Goal: Information Seeking & Learning: Check status

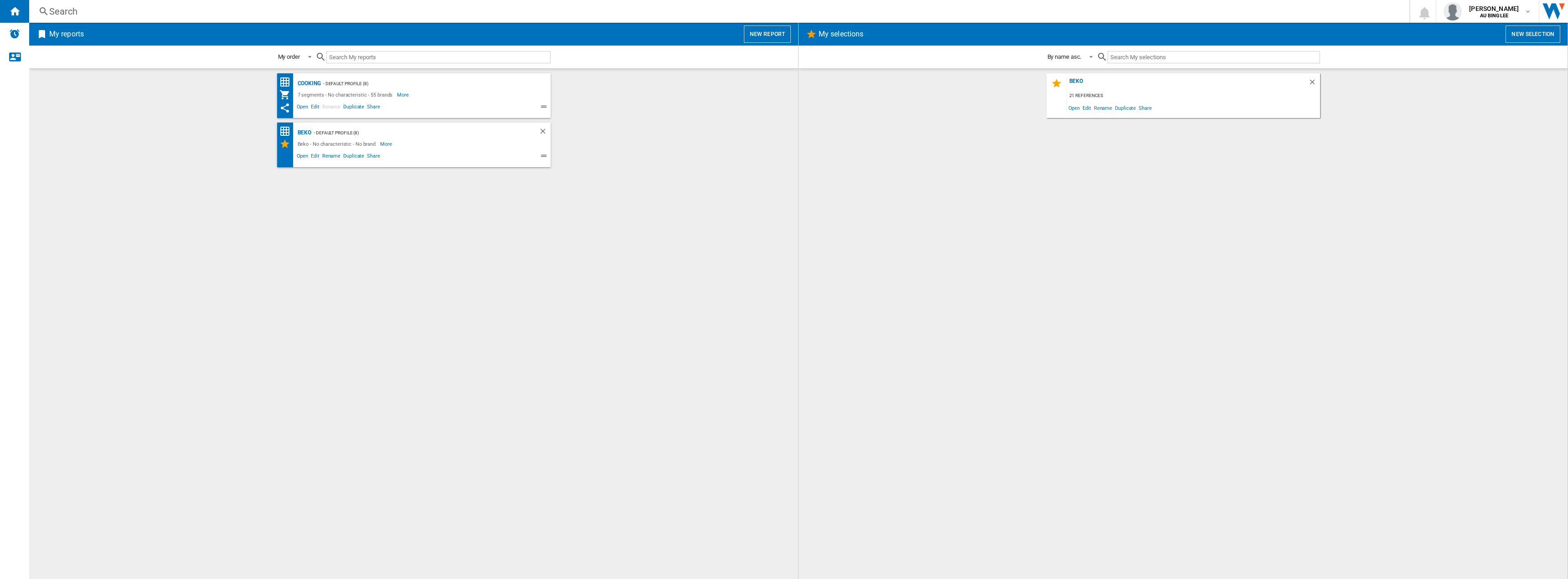
click at [295, 300] on div "Cooking - Default profile (8) 7 segments - No characteristic - 55 brands More L…" at bounding box center [414, 324] width 751 height 501
click at [496, 259] on div "Cooking - Default profile (8) 7 segments - No characteristic - 55 brands More L…" at bounding box center [414, 324] width 751 height 501
click at [303, 158] on span "Open" at bounding box center [303, 157] width 15 height 11
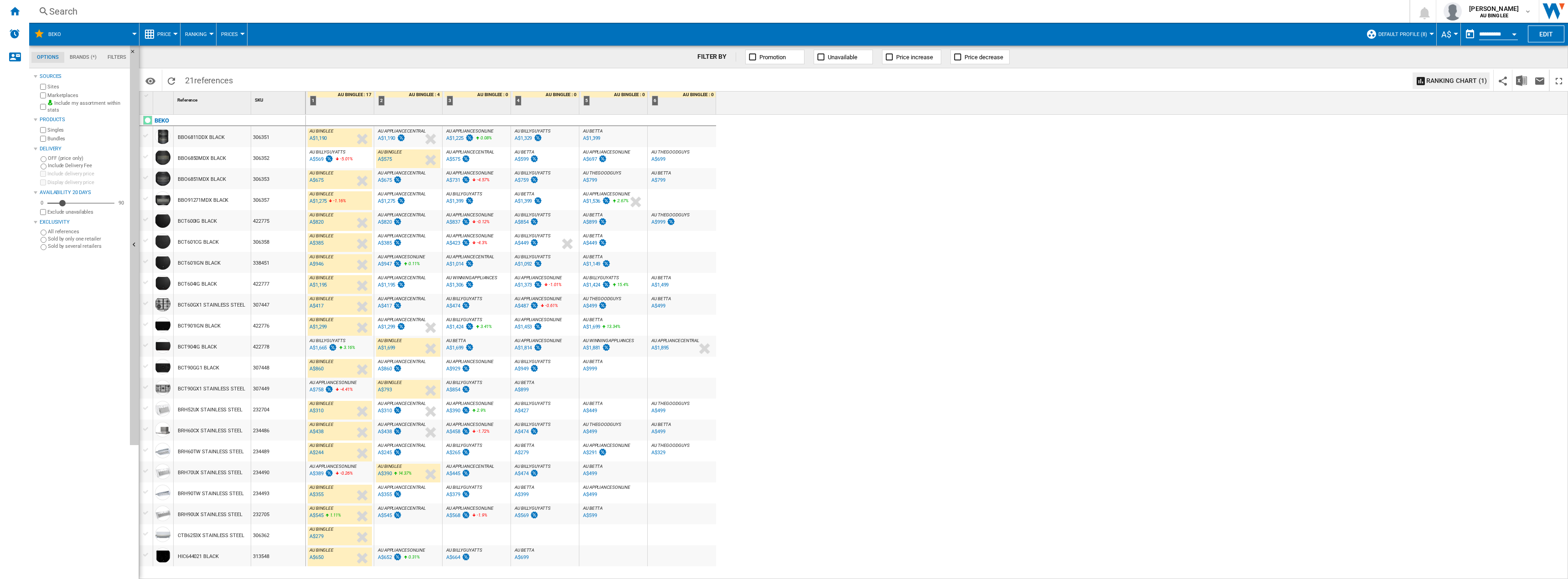
click at [197, 382] on div "BCT90GX1 STAINLESS STEEL" at bounding box center [211, 390] width 67 height 21
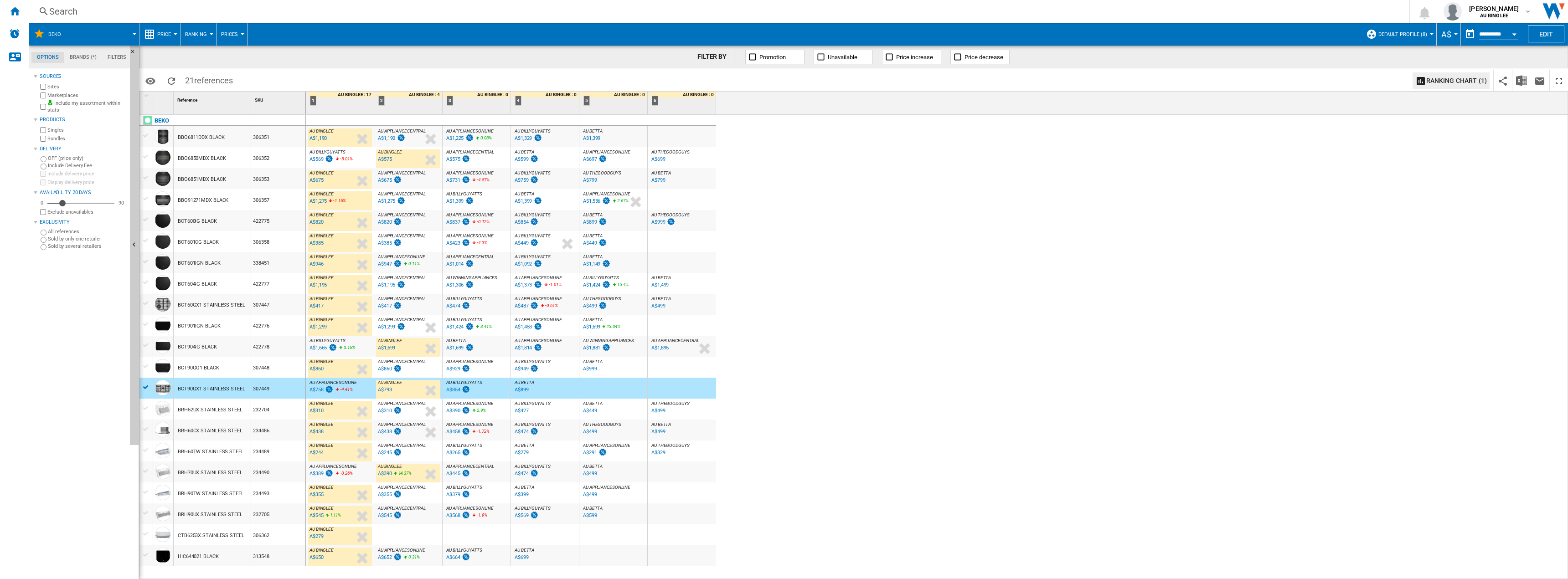
click at [313, 390] on div "A$758" at bounding box center [316, 390] width 14 height 6
